Goal: Navigation & Orientation: Find specific page/section

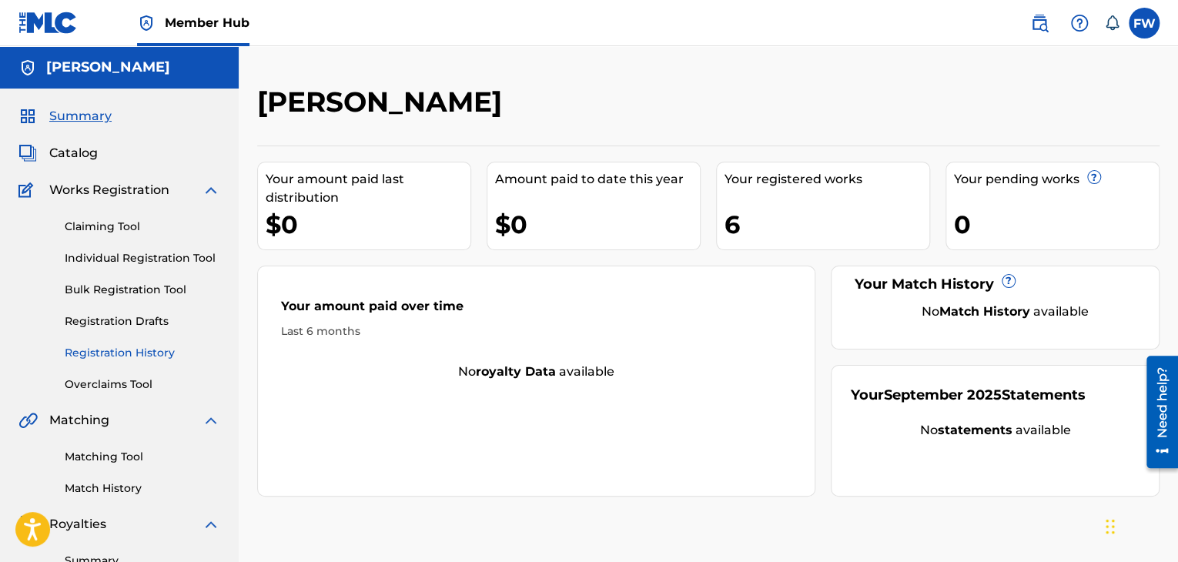
click at [123, 355] on link "Registration History" at bounding box center [143, 353] width 156 height 16
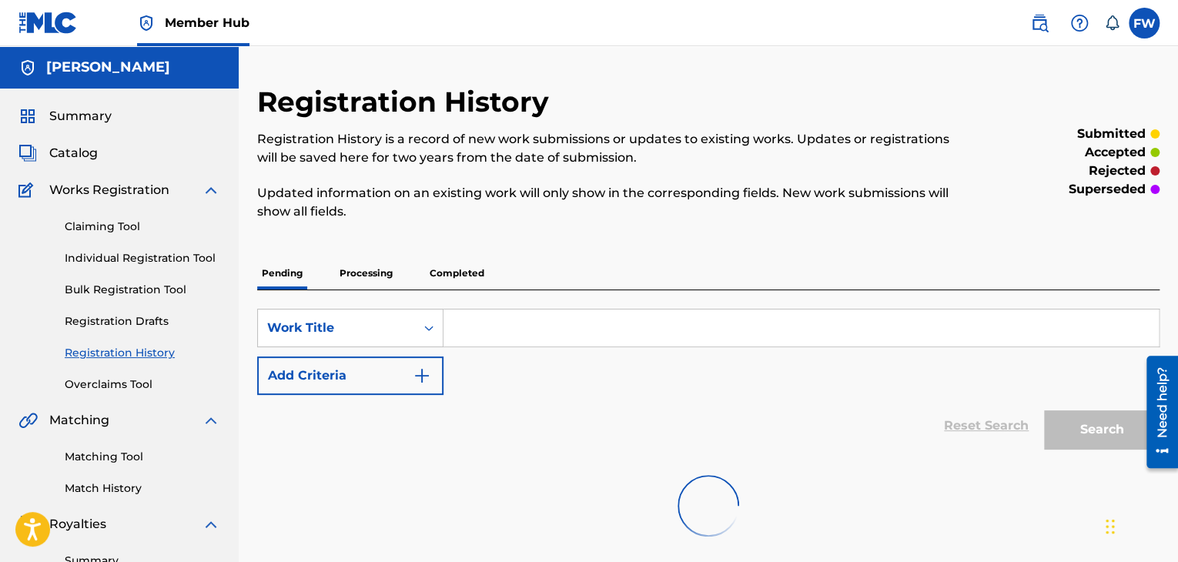
click at [448, 270] on p "Completed" at bounding box center [457, 273] width 64 height 32
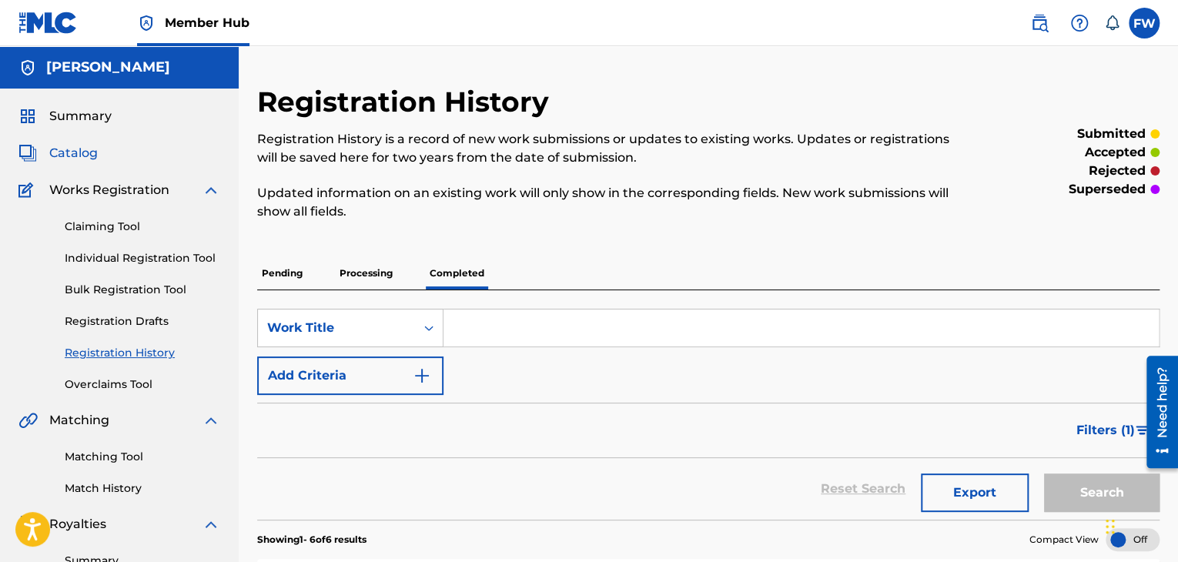
click at [65, 156] on span "Catalog" at bounding box center [73, 153] width 49 height 18
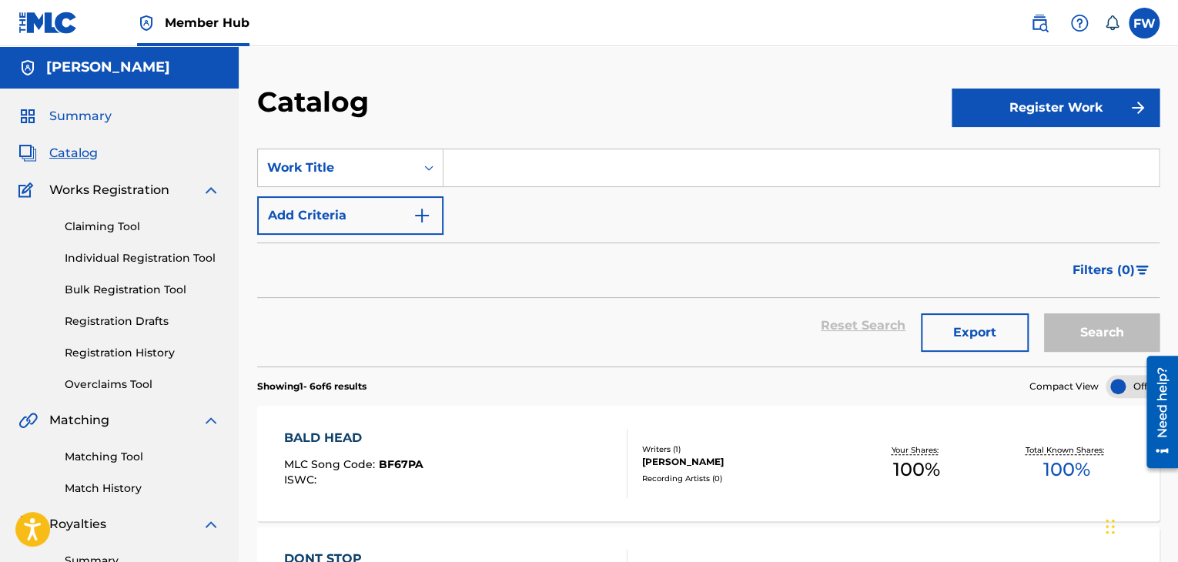
click at [77, 113] on span "Summary" at bounding box center [80, 116] width 62 height 18
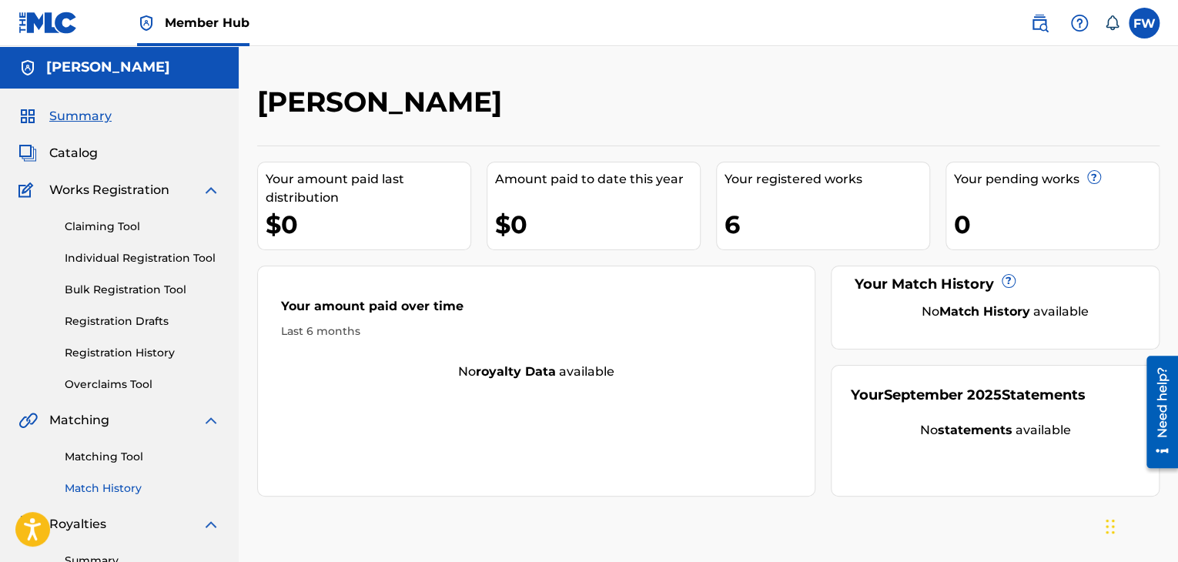
click at [105, 491] on link "Match History" at bounding box center [143, 489] width 156 height 16
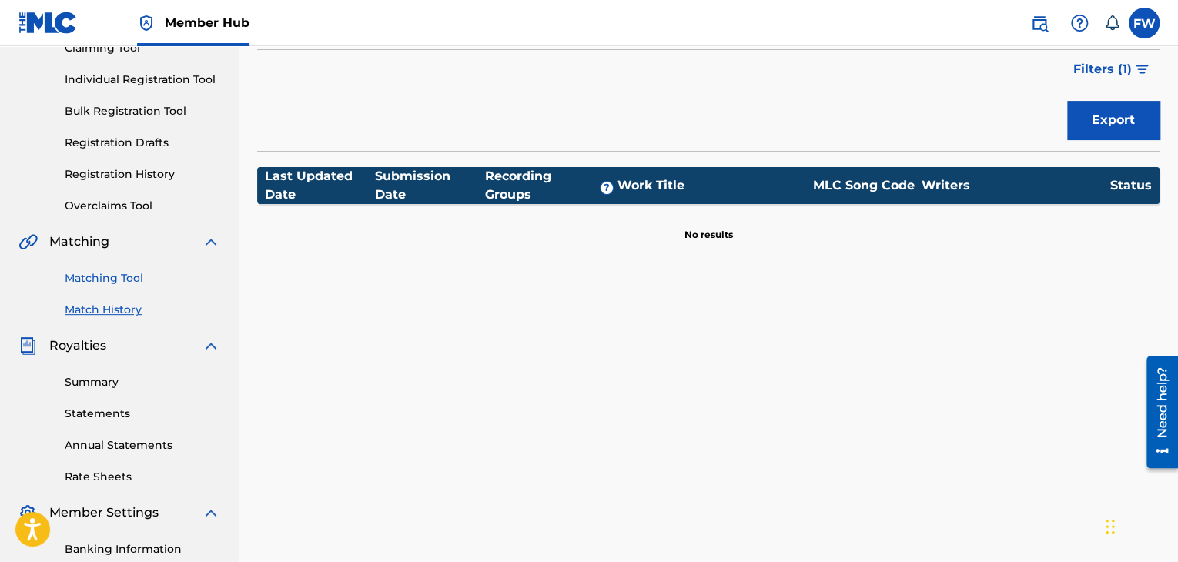
scroll to position [231, 0]
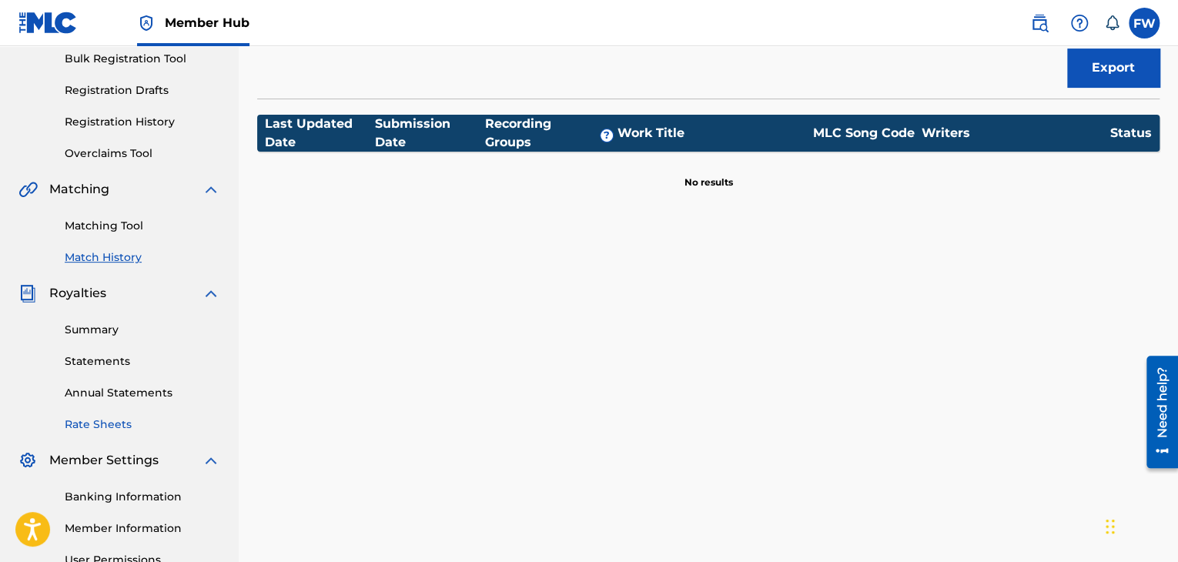
click at [117, 427] on link "Rate Sheets" at bounding box center [143, 425] width 156 height 16
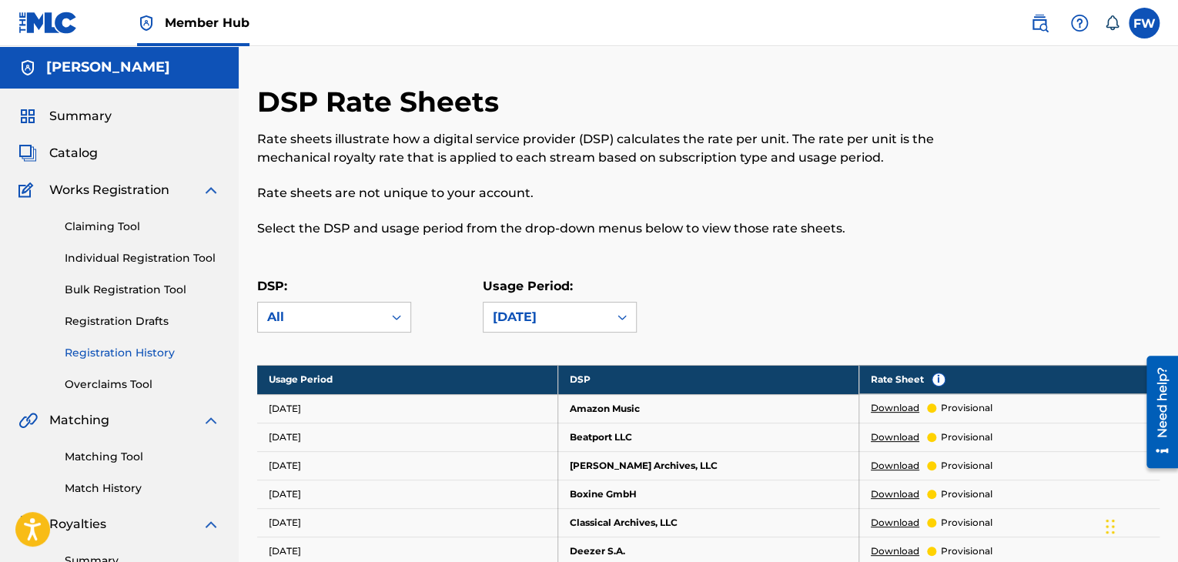
click at [119, 352] on link "Registration History" at bounding box center [143, 353] width 156 height 16
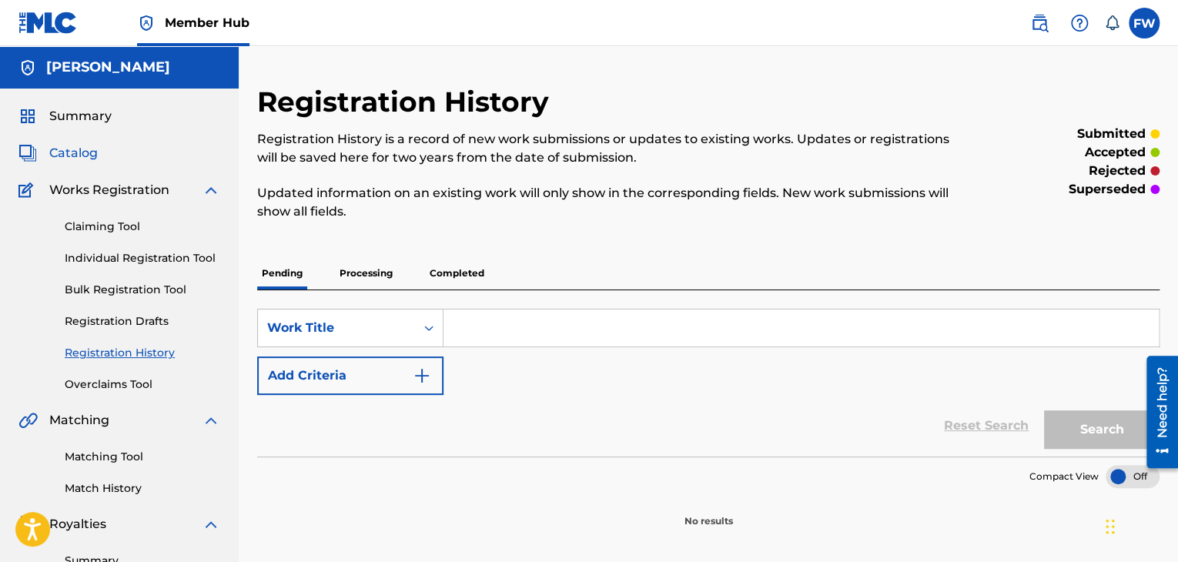
click at [52, 151] on span "Catalog" at bounding box center [73, 153] width 49 height 18
